Goal: Navigation & Orientation: Go to known website

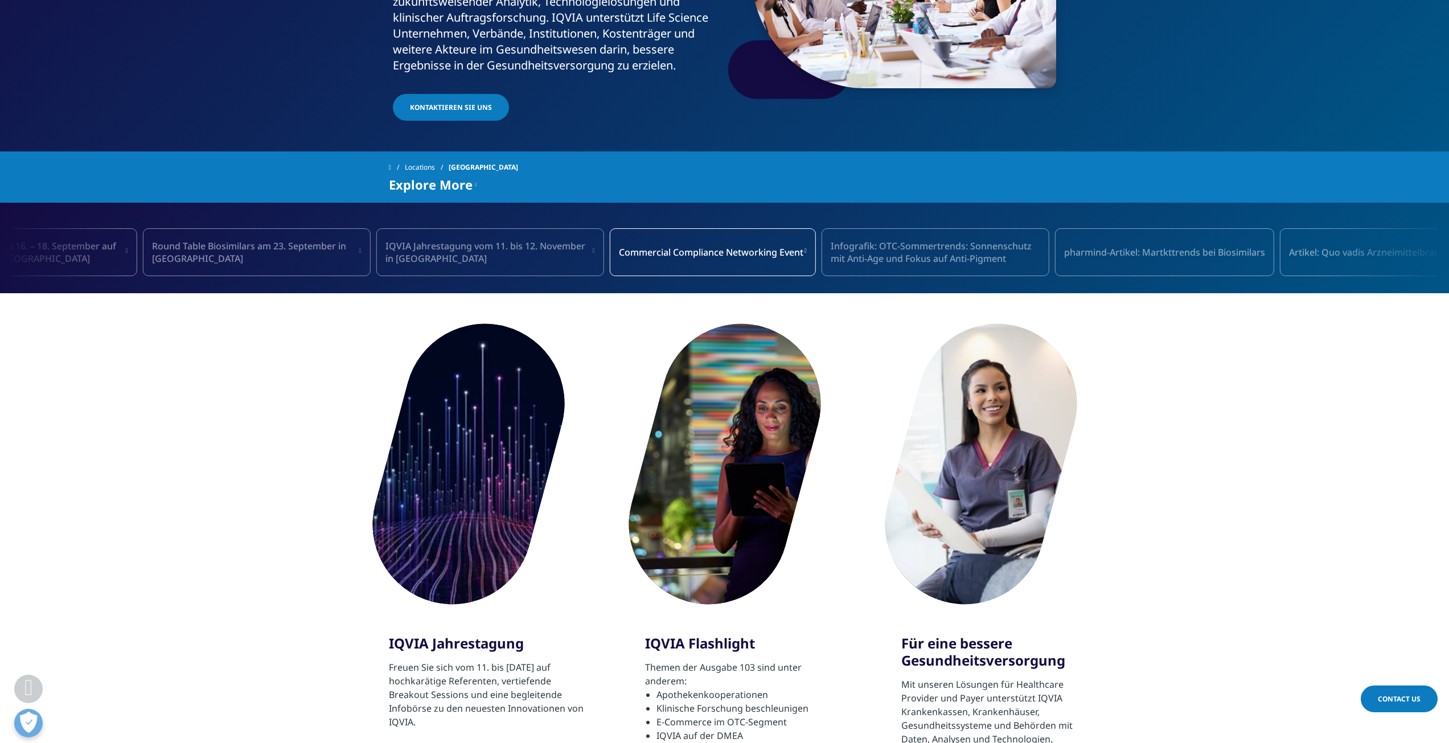
scroll to position [244, 0]
click at [472, 178] on div "Explore More" at bounding box center [433, 185] width 88 height 14
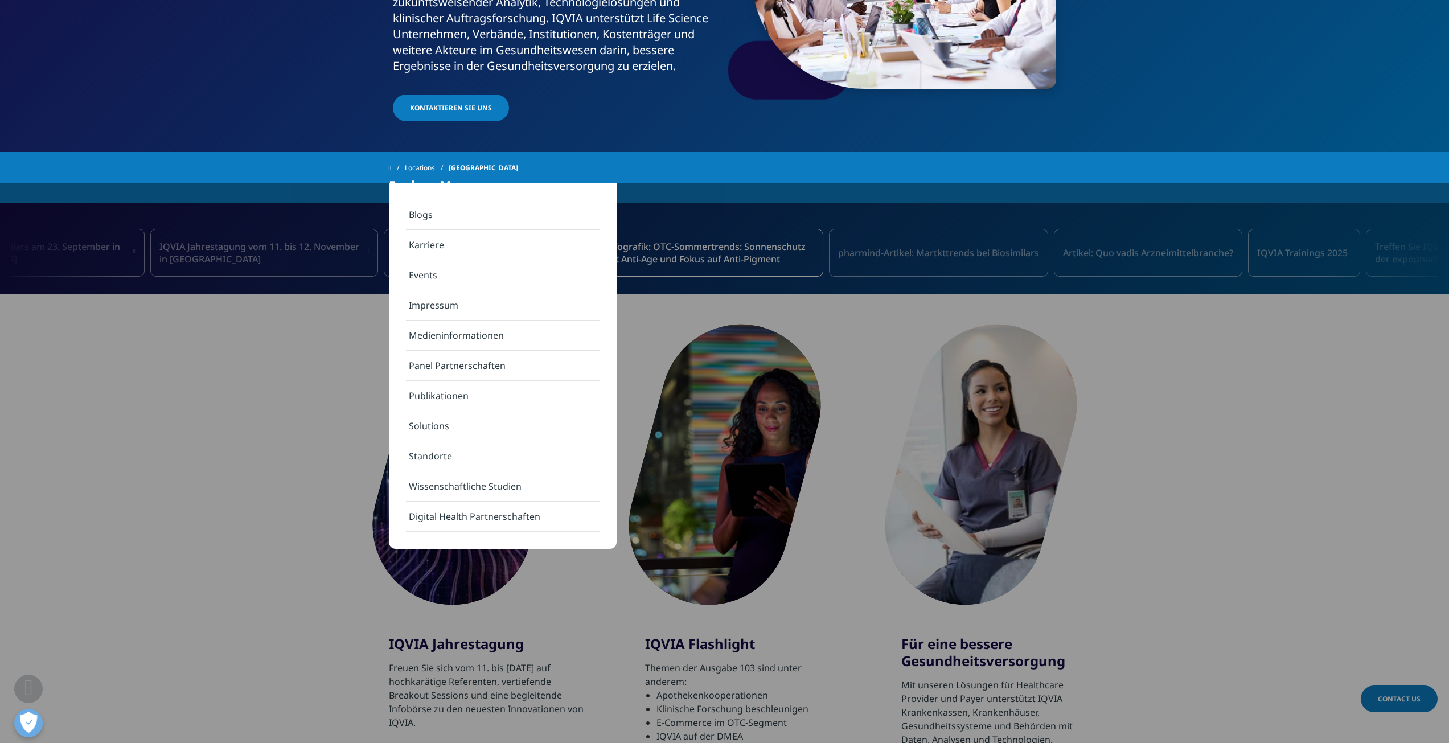
click at [449, 486] on link "Wissenschaftliche Studien" at bounding box center [503, 487] width 194 height 30
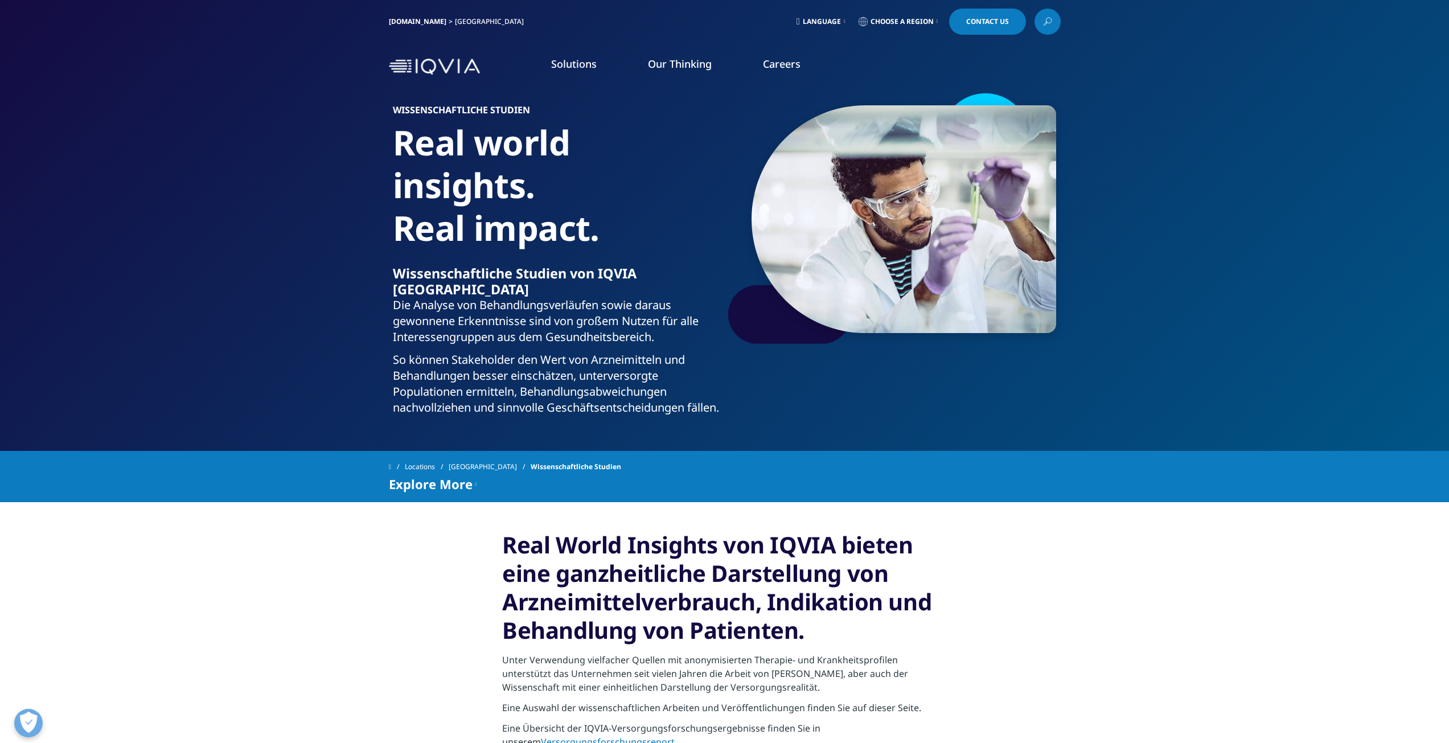
click at [411, 21] on link "IQVIA.COM" at bounding box center [418, 22] width 58 height 10
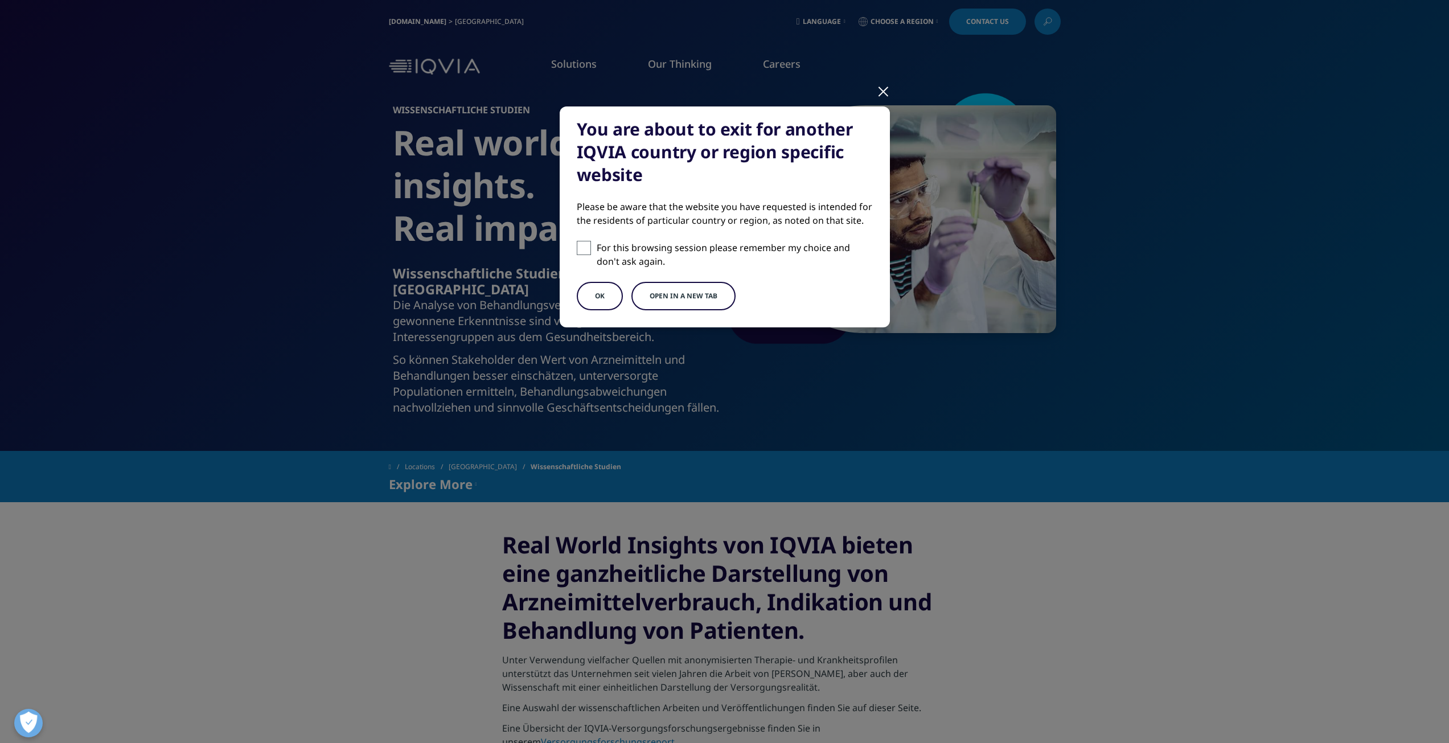
click at [610, 294] on button "OK" at bounding box center [600, 296] width 46 height 28
